Goal: Check status: Check status

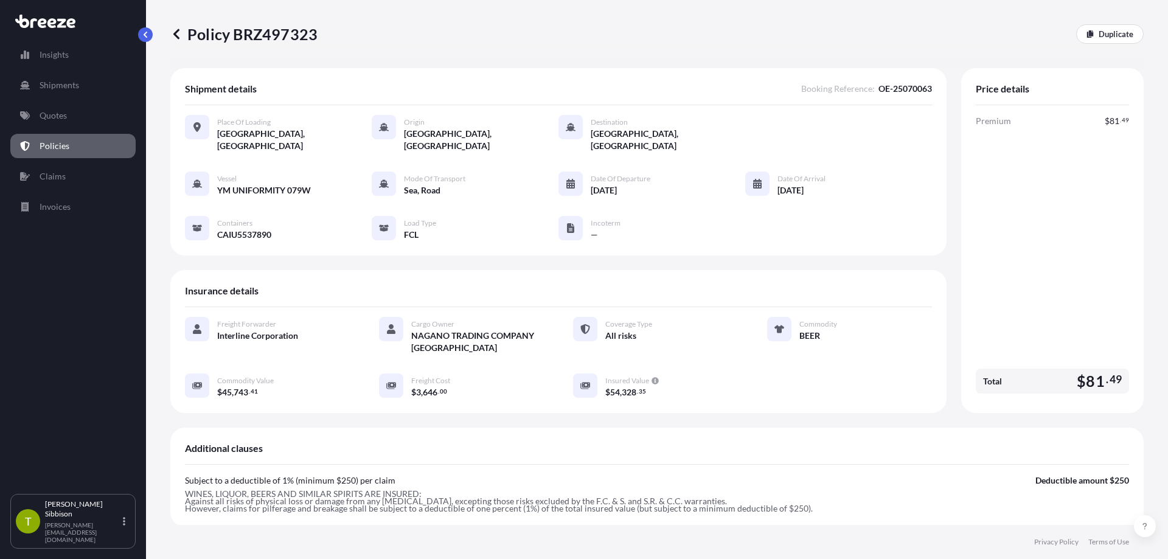
scroll to position [262, 0]
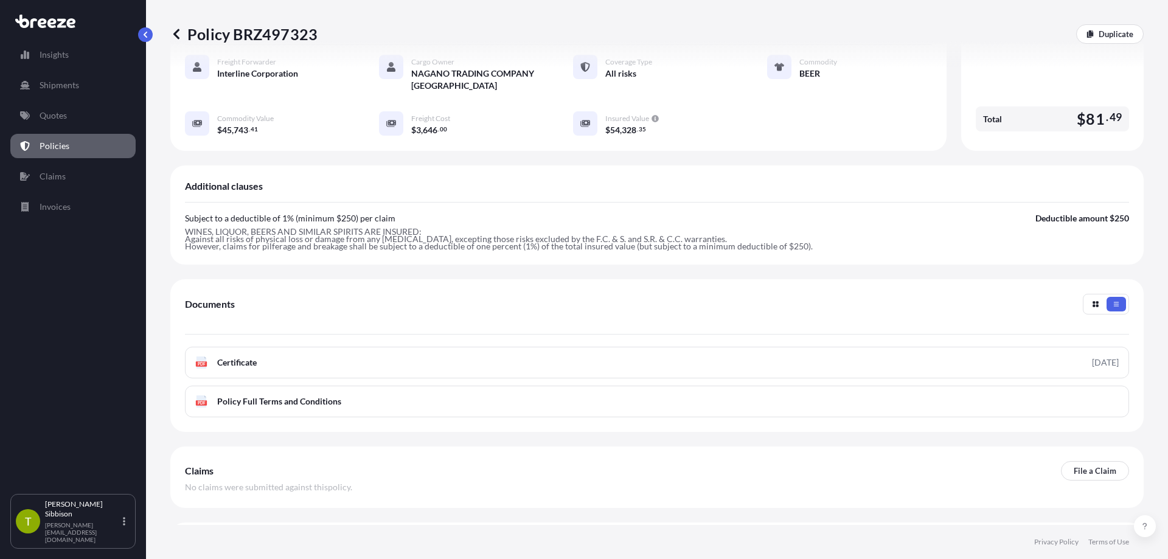
click at [100, 141] on link "Policies" at bounding box center [72, 146] width 125 height 24
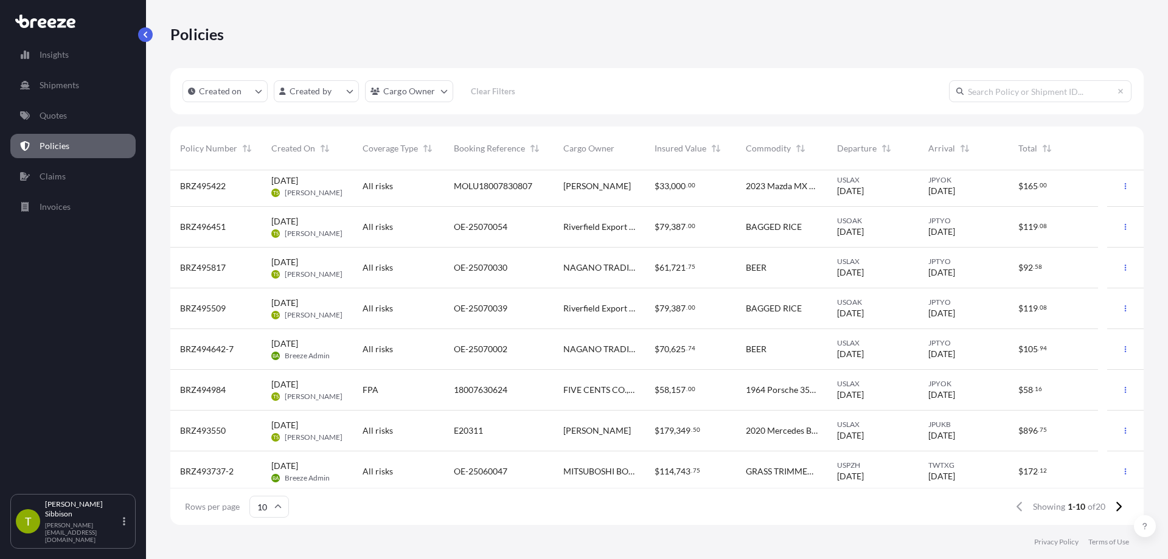
scroll to position [90, 0]
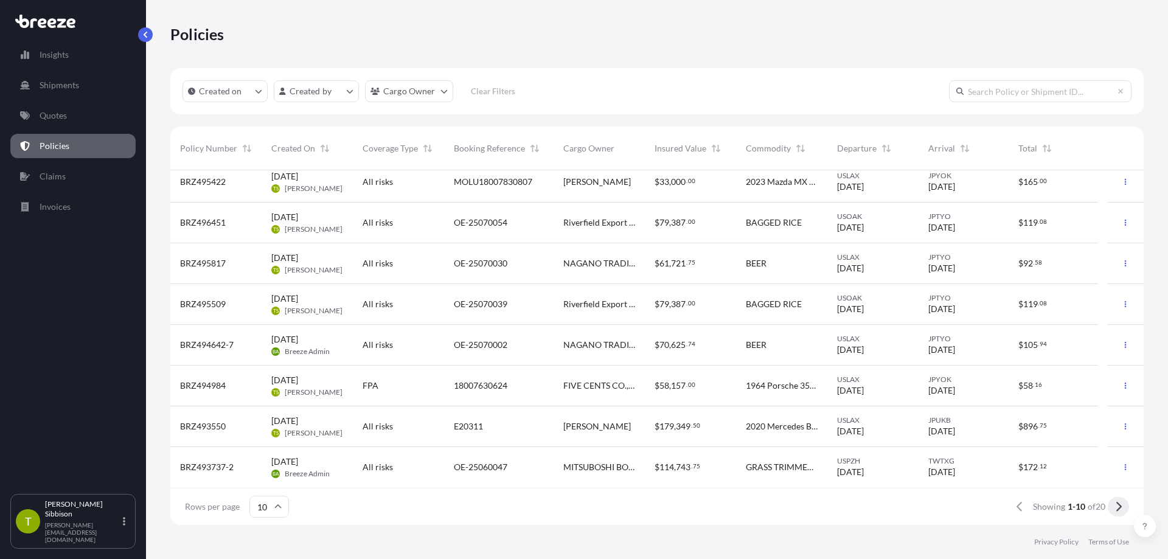
click at [1117, 504] on icon at bounding box center [1118, 506] width 7 height 11
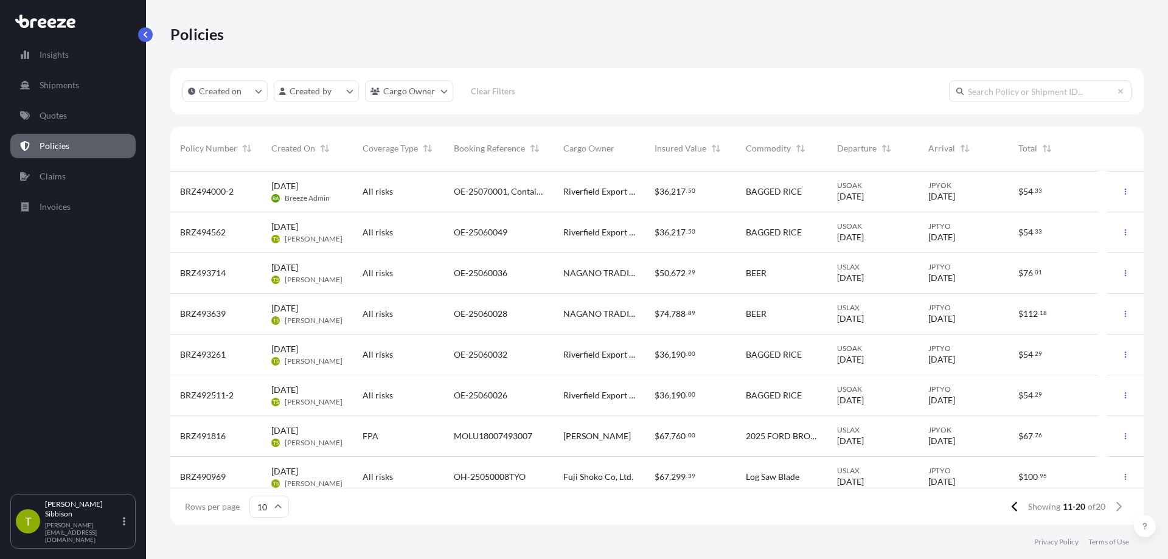
scroll to position [0, 0]
click at [487, 311] on span "OE-25060036" at bounding box center [481, 313] width 54 height 12
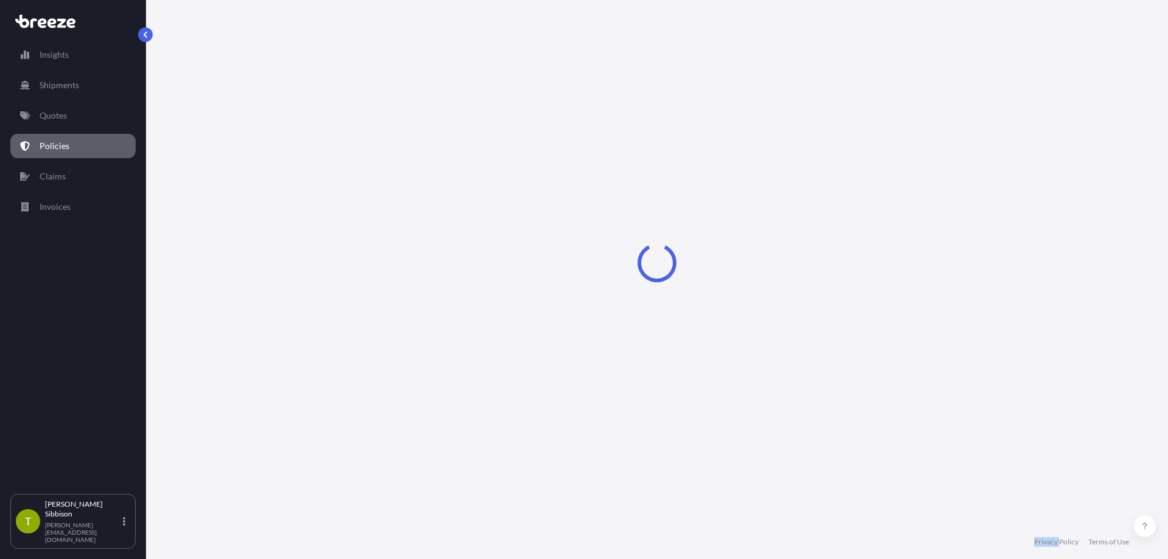
click at [487, 311] on div "Loading" at bounding box center [656, 262] width 973 height 525
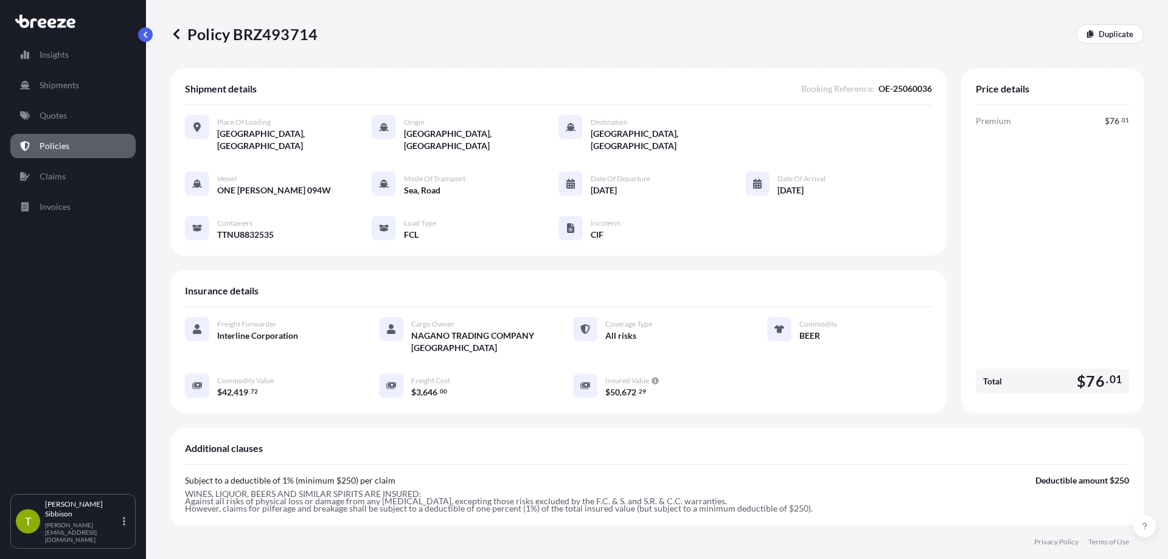
click at [242, 230] on div "Place of Loading [GEOGRAPHIC_DATA], [GEOGRAPHIC_DATA] Origin [GEOGRAPHIC_DATA],…" at bounding box center [558, 184] width 747 height 158
click at [239, 229] on span "TTNU8832535" at bounding box center [245, 235] width 57 height 12
copy span "TTNU8832535"
click at [51, 156] on link "Policies" at bounding box center [72, 146] width 125 height 24
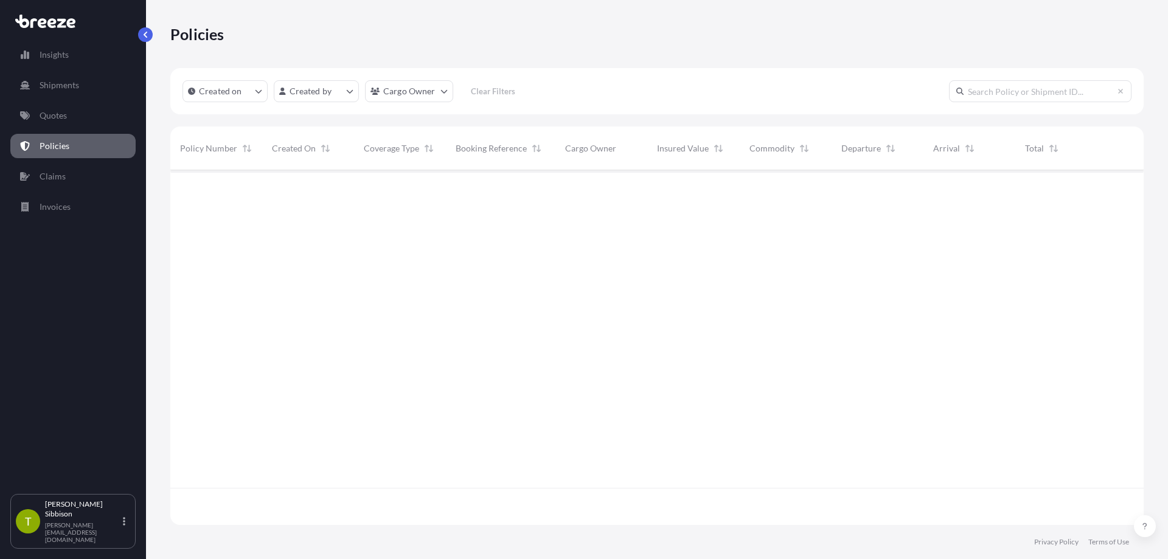
scroll to position [352, 964]
